Goal: Check status

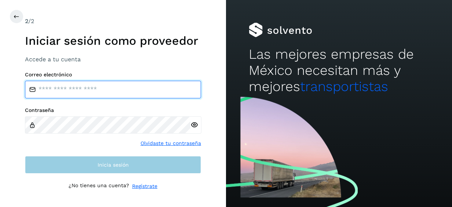
type input "**********"
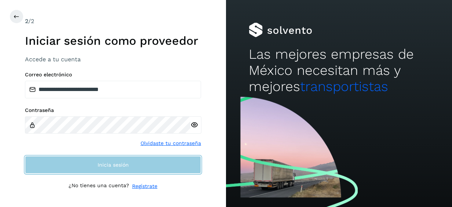
click at [145, 170] on button "Inicia sesión" at bounding box center [113, 165] width 176 height 18
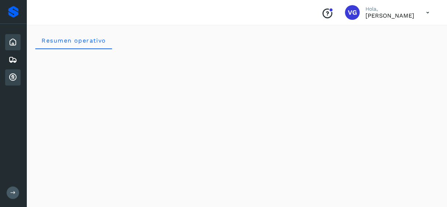
click at [16, 81] on icon at bounding box center [12, 77] width 9 height 9
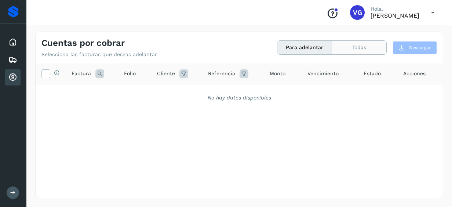
click at [351, 49] on button "Todas" at bounding box center [359, 48] width 54 height 14
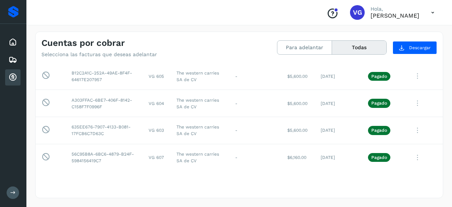
scroll to position [44, 0]
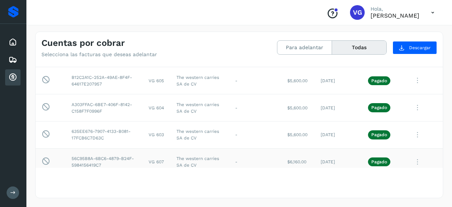
click at [410, 159] on icon at bounding box center [417, 162] width 15 height 15
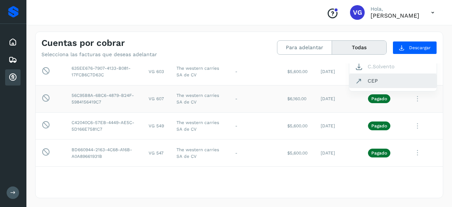
click at [376, 80] on button "CEP" at bounding box center [392, 81] width 87 height 14
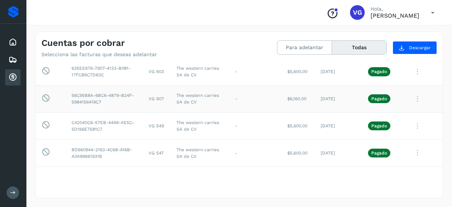
click at [414, 99] on icon at bounding box center [417, 98] width 15 height 15
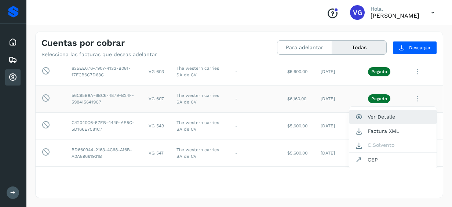
click at [384, 116] on button "Ver Detalle" at bounding box center [392, 117] width 87 height 14
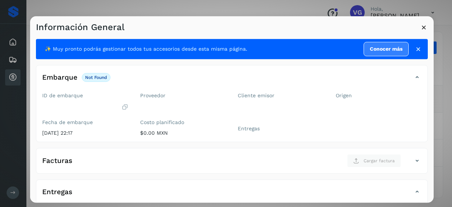
scroll to position [134, 0]
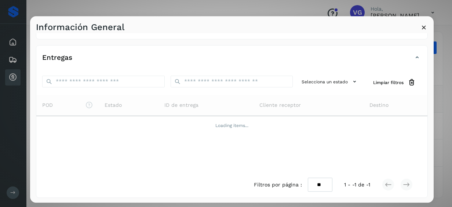
click at [424, 26] on icon at bounding box center [424, 27] width 8 height 8
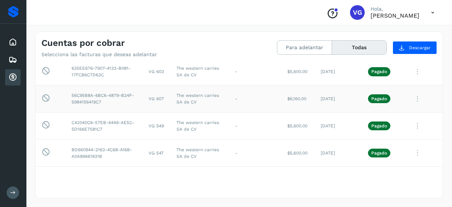
click at [412, 101] on icon at bounding box center [417, 98] width 15 height 15
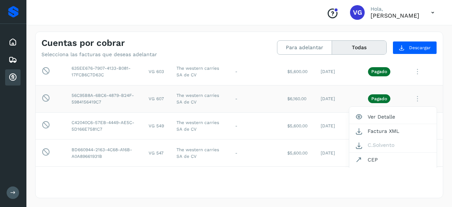
click at [412, 73] on div at bounding box center [226, 103] width 452 height 207
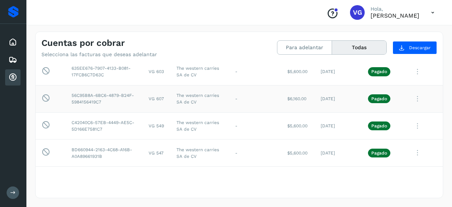
click at [412, 73] on icon at bounding box center [417, 71] width 15 height 15
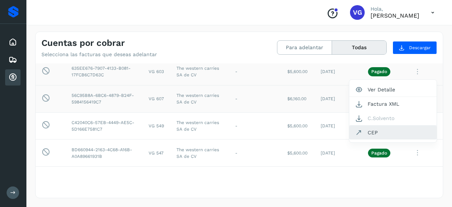
click at [366, 131] on button "CEP" at bounding box center [392, 133] width 87 height 14
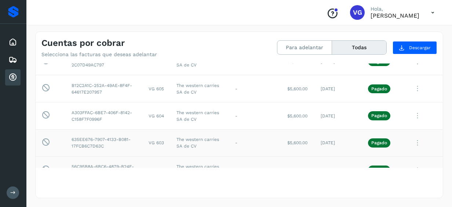
scroll to position [34, 0]
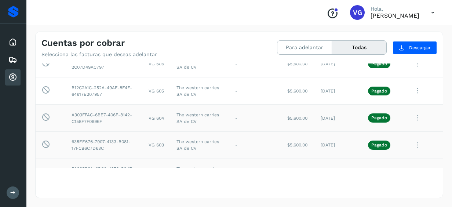
click at [418, 116] on icon at bounding box center [417, 117] width 15 height 15
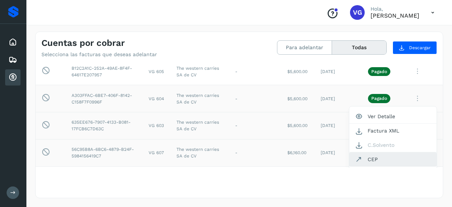
click at [377, 156] on button "CEP" at bounding box center [392, 159] width 87 height 14
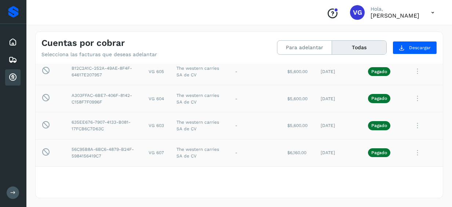
click at [412, 75] on icon at bounding box center [417, 71] width 15 height 15
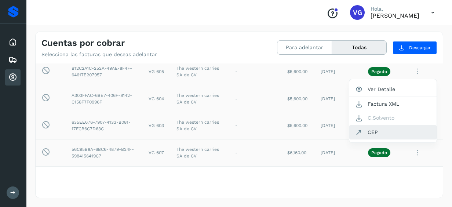
click at [372, 130] on button "CEP" at bounding box center [392, 132] width 87 height 14
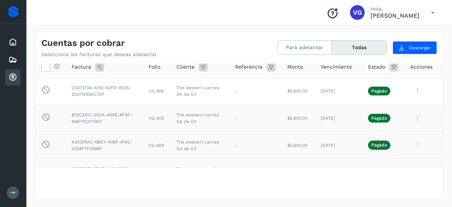
scroll to position [0, 0]
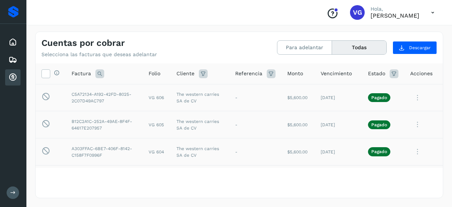
click at [411, 99] on icon at bounding box center [417, 97] width 15 height 15
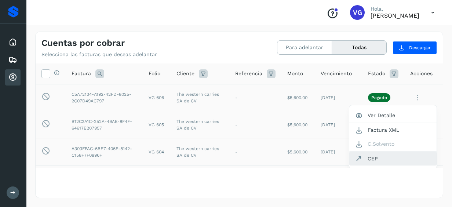
click at [364, 157] on button "CEP" at bounding box center [392, 159] width 87 height 14
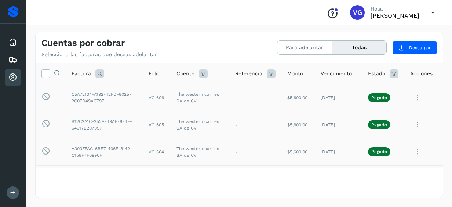
click at [410, 96] on icon at bounding box center [417, 97] width 15 height 15
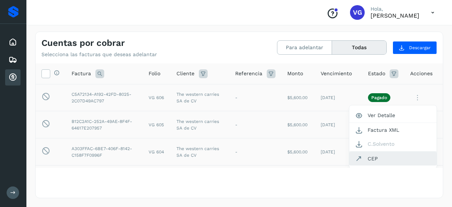
click at [375, 157] on button "CEP" at bounding box center [392, 159] width 87 height 14
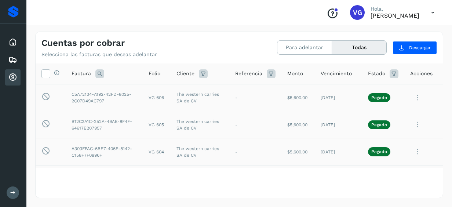
click at [410, 126] on icon at bounding box center [417, 124] width 15 height 15
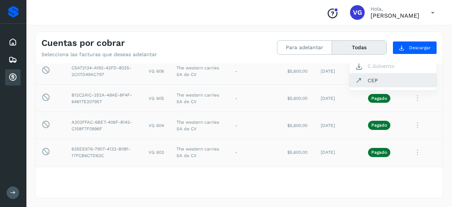
click at [367, 81] on button "CEP" at bounding box center [392, 80] width 87 height 14
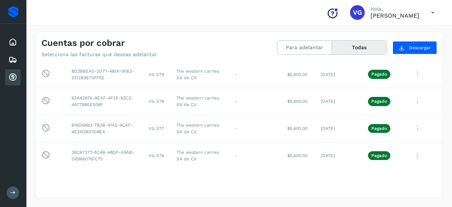
scroll to position [852, 0]
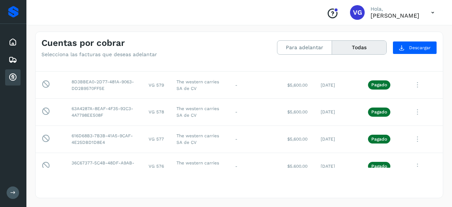
click at [446, 70] on div "Cuentas por cobrar Selecciona las facturas que deseas adelantar Para adelantar …" at bounding box center [239, 115] width 426 height 184
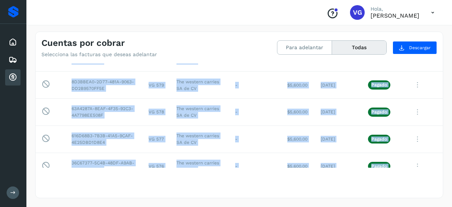
click at [446, 70] on div "Cuentas por cobrar Selecciona las facturas que deseas adelantar Para adelantar …" at bounding box center [239, 115] width 426 height 184
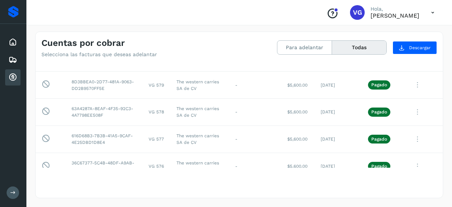
click at [446, 70] on div "Cuentas por cobrar Selecciona las facturas que deseas adelantar Para adelantar …" at bounding box center [239, 115] width 426 height 184
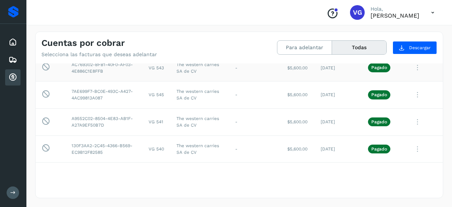
click at [429, 76] on td at bounding box center [423, 67] width 39 height 27
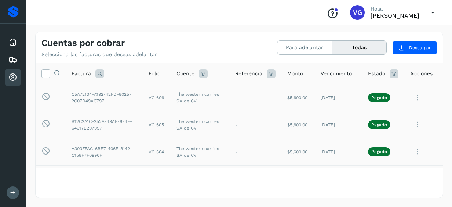
scroll to position [91, 0]
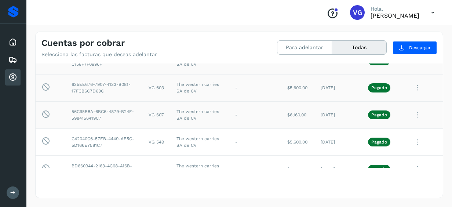
click at [361, 45] on button "Todas" at bounding box center [359, 48] width 54 height 14
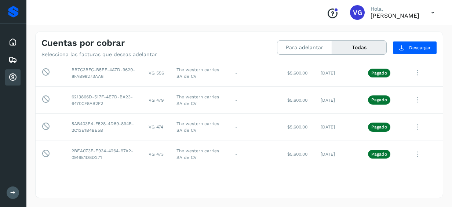
scroll to position [1926, 0]
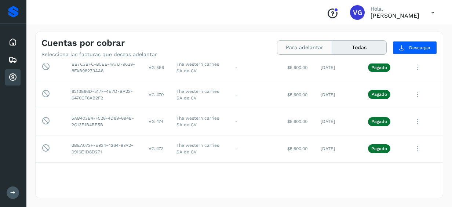
click at [306, 47] on button "Para adelantar" at bounding box center [304, 48] width 55 height 14
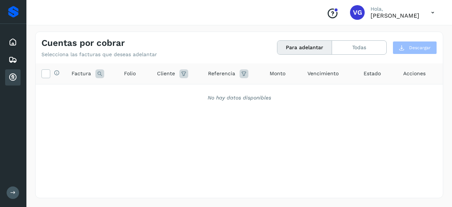
scroll to position [0, 0]
click at [360, 43] on button "Todas" at bounding box center [359, 48] width 54 height 14
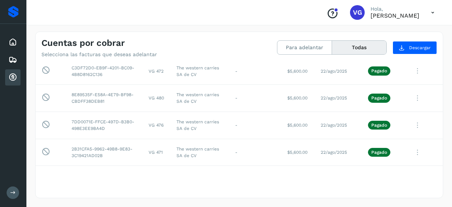
scroll to position [3368, 0]
